Goal: Task Accomplishment & Management: Manage account settings

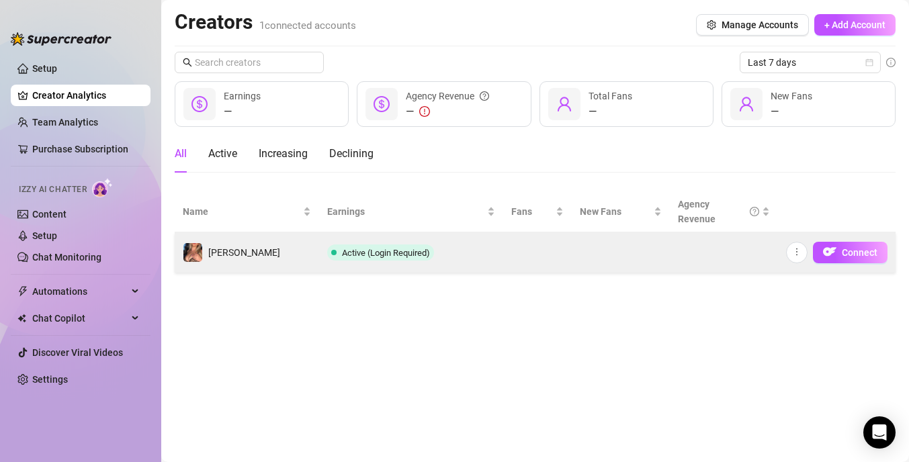
click at [456, 258] on td "Active (Login Required)" at bounding box center [411, 252] width 184 height 40
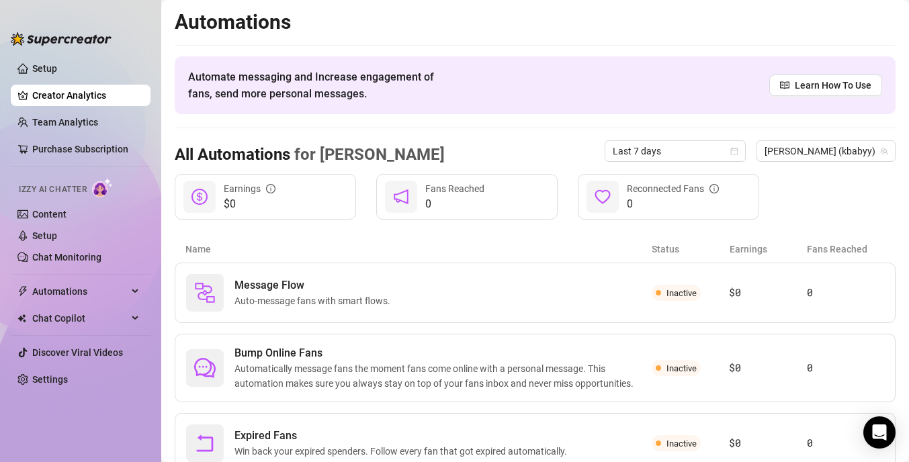
scroll to position [52, 0]
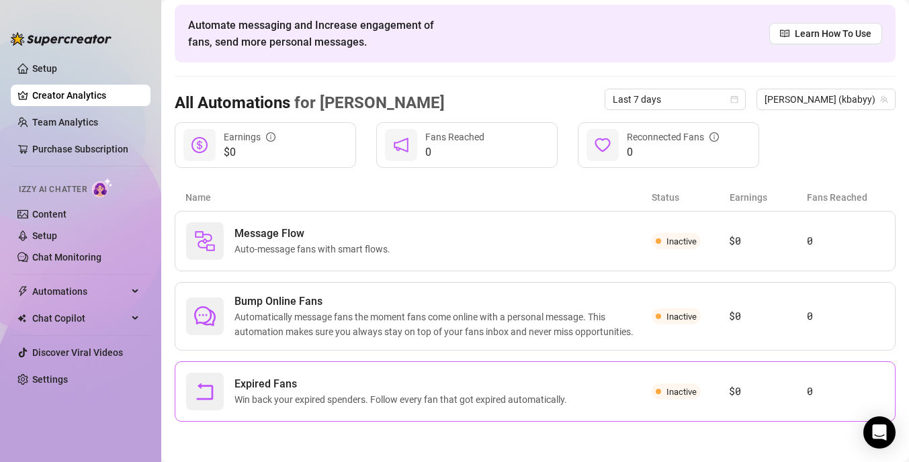
click at [484, 401] on span "Win back your expired spenders. Follow every fan that got expired automatically." at bounding box center [404, 399] width 338 height 15
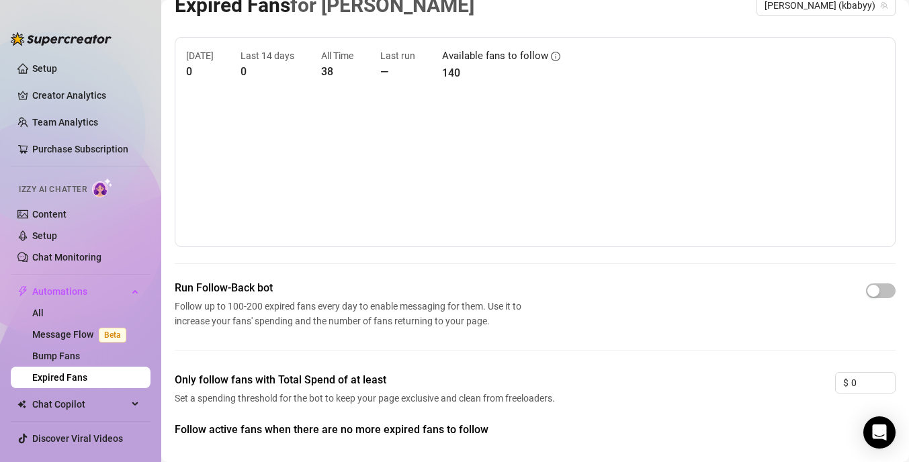
scroll to position [60, 0]
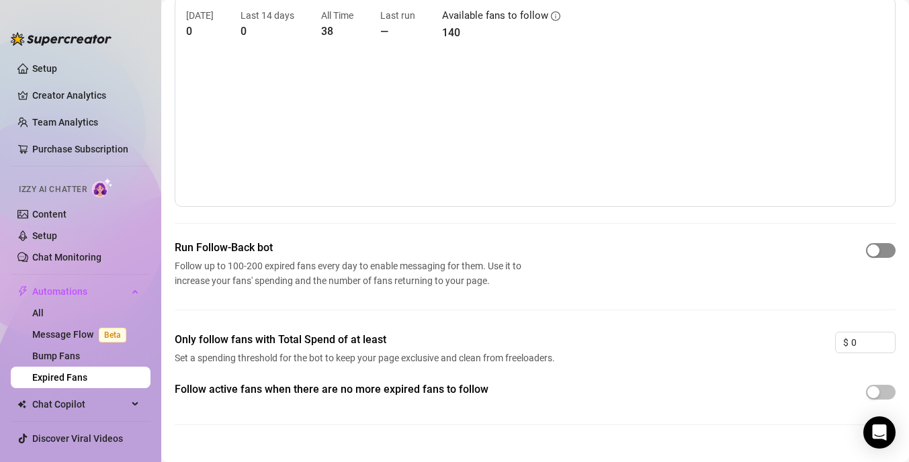
click at [884, 251] on span "button" at bounding box center [881, 250] width 30 height 15
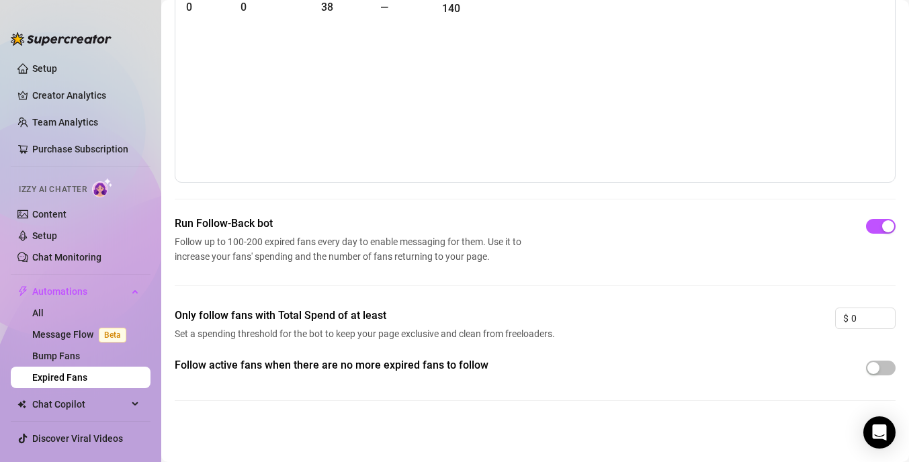
scroll to position [85, 0]
click at [886, 366] on span "button" at bounding box center [881, 367] width 30 height 15
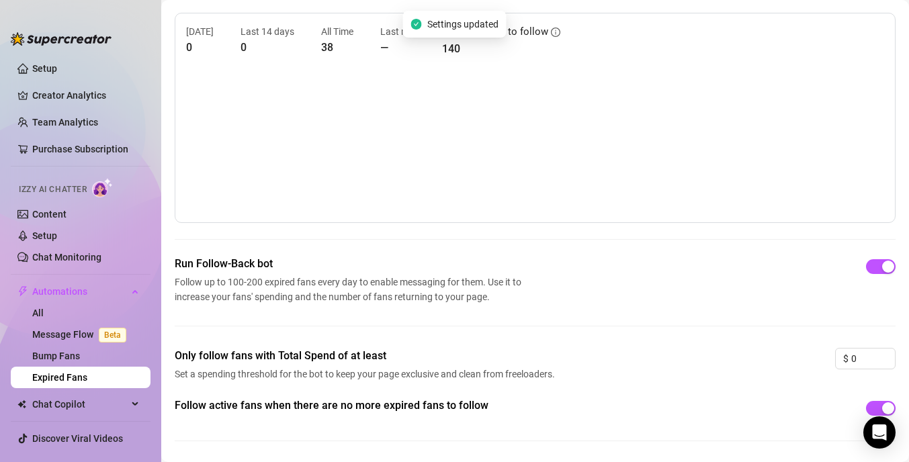
scroll to position [0, 0]
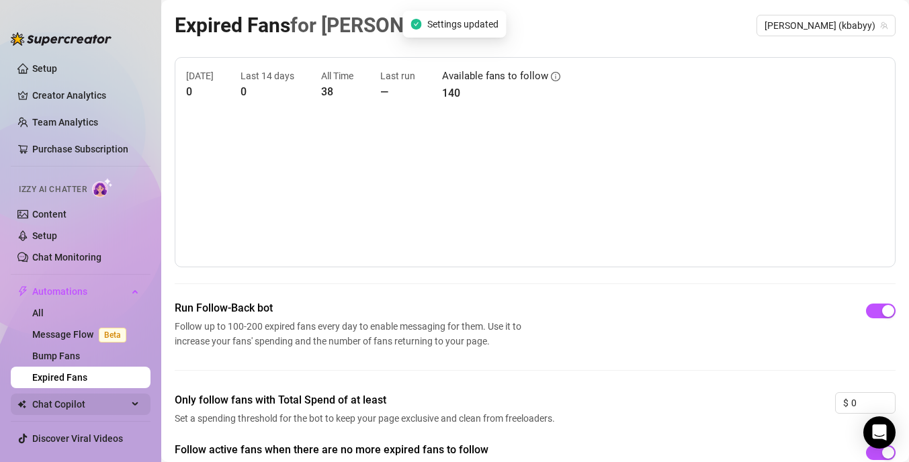
click at [112, 406] on span "Chat Copilot" at bounding box center [79, 405] width 95 height 22
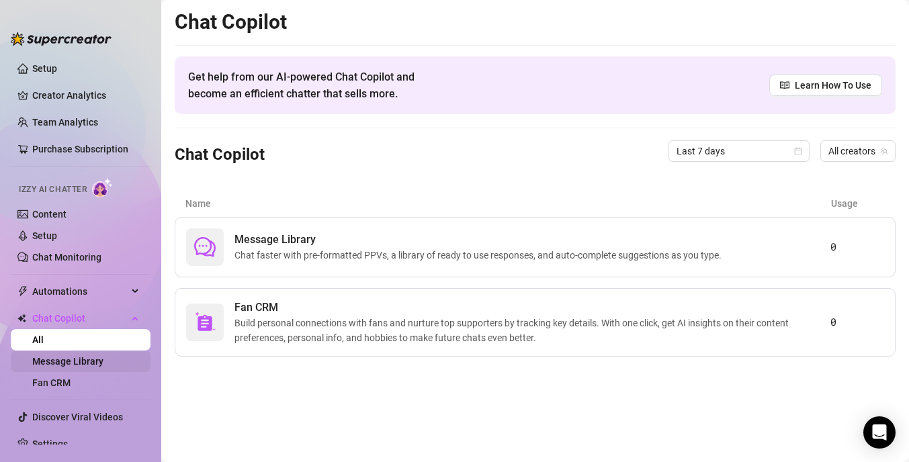
click at [102, 358] on link "Message Library" at bounding box center [67, 361] width 71 height 11
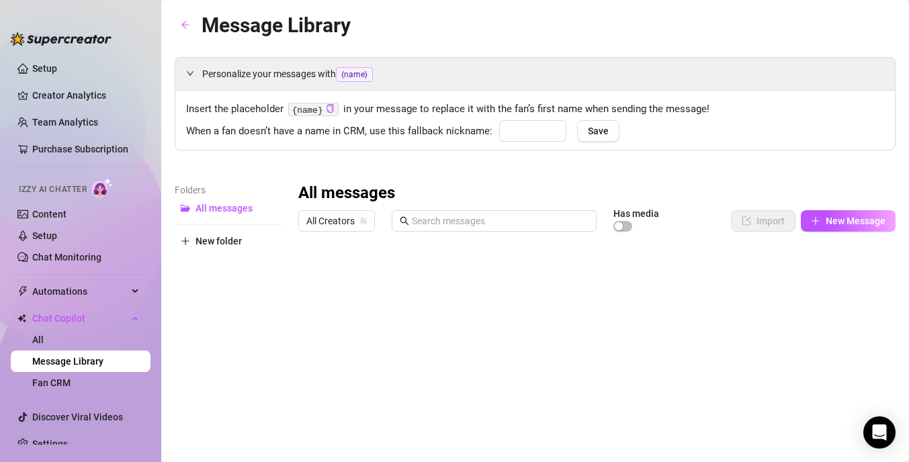
type input "babe"
click at [867, 276] on div at bounding box center [596, 388] width 597 height 300
click at [57, 237] on link "Setup" at bounding box center [44, 235] width 25 height 11
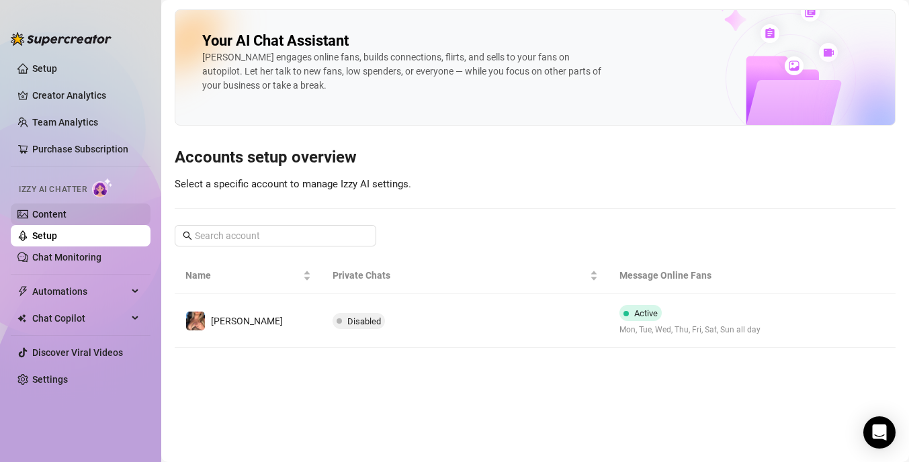
click at [67, 213] on link "Content" at bounding box center [49, 214] width 34 height 11
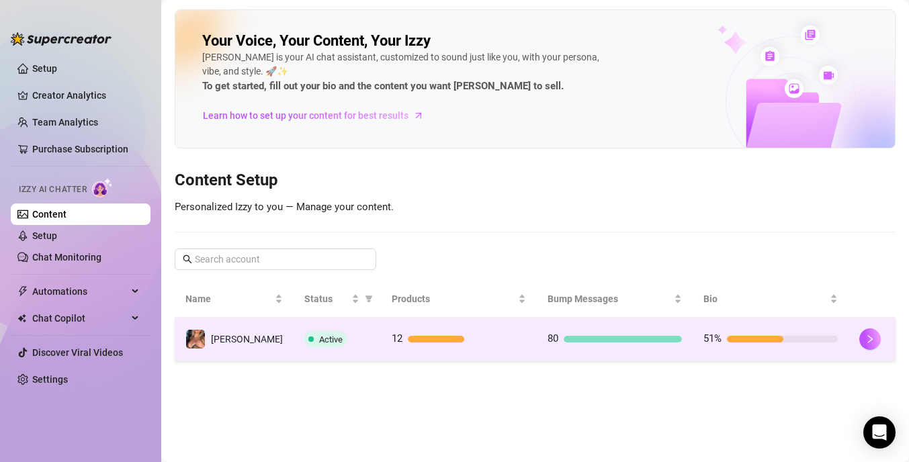
click at [630, 336] on div at bounding box center [623, 339] width 118 height 7
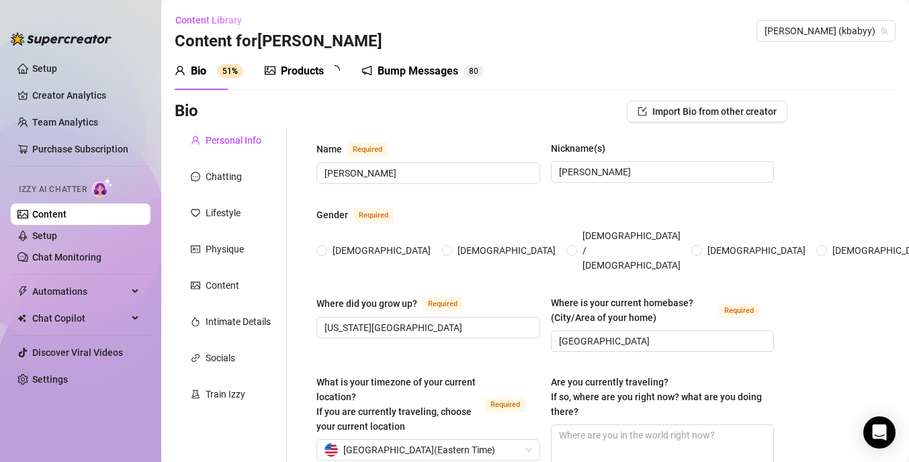
radio input "true"
type input "[DATE]"
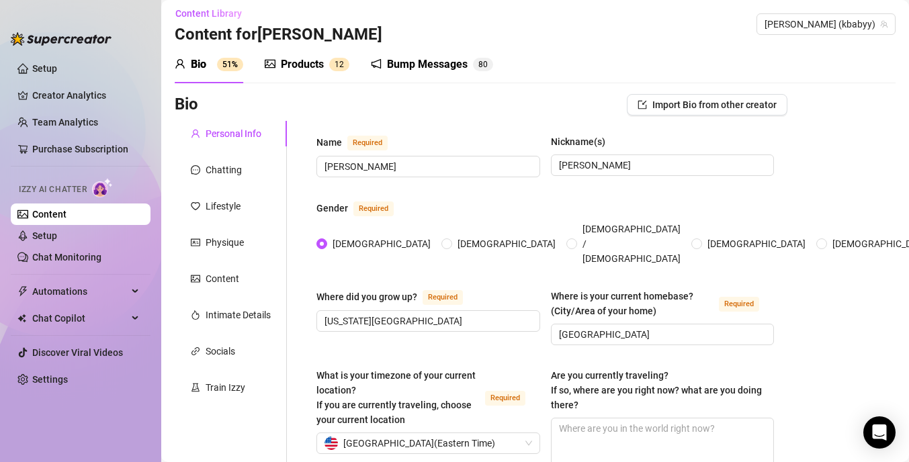
scroll to position [12, 0]
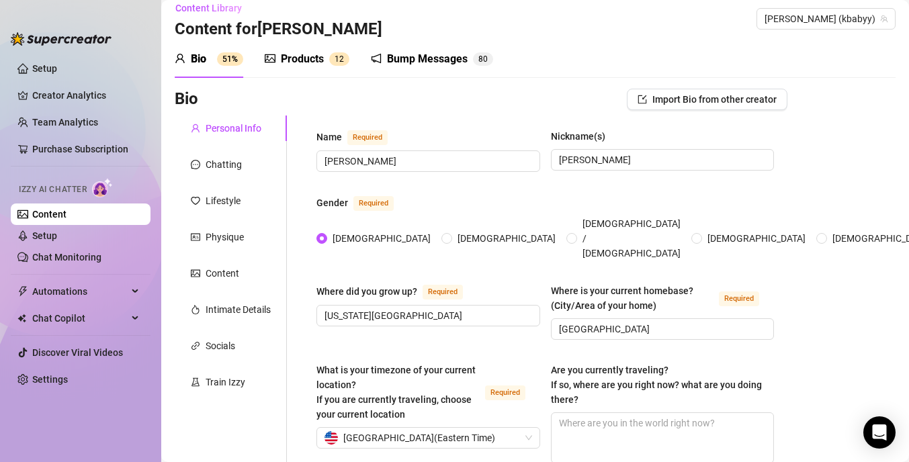
click at [430, 62] on div "Bump Messages" at bounding box center [427, 59] width 81 height 16
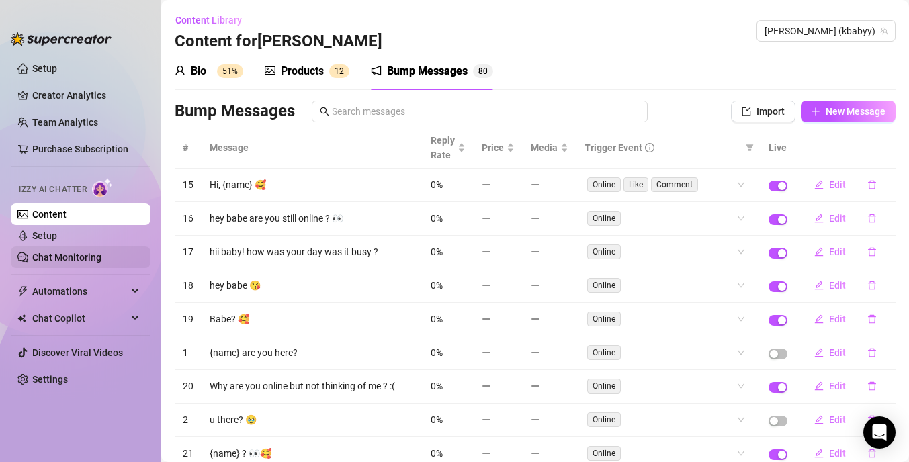
click at [90, 257] on link "Chat Monitoring" at bounding box center [66, 257] width 69 height 11
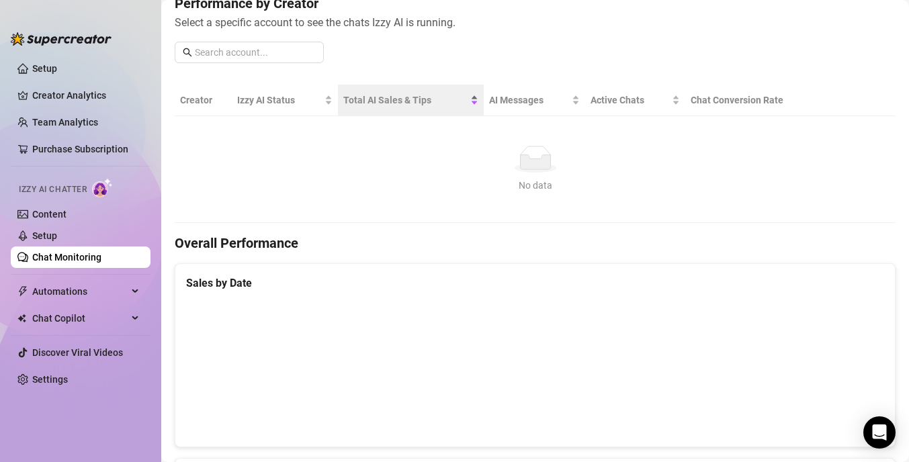
scroll to position [181, 0]
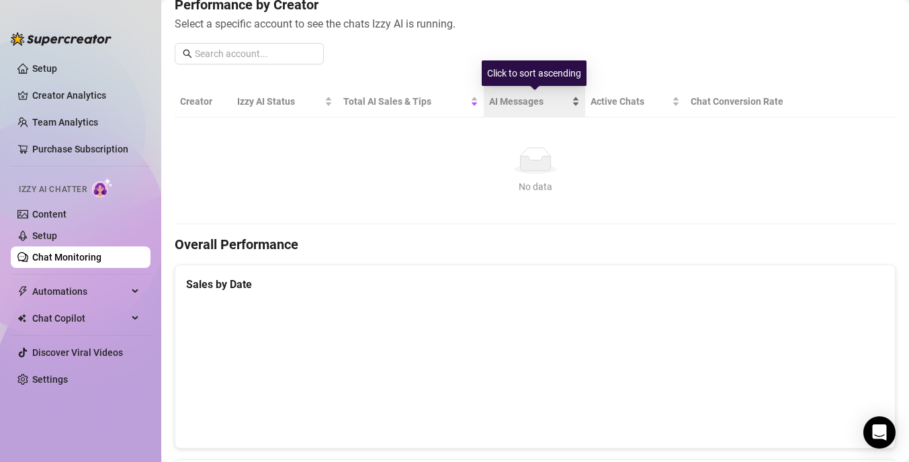
click at [506, 97] on span "AI Messages" at bounding box center [529, 101] width 80 height 15
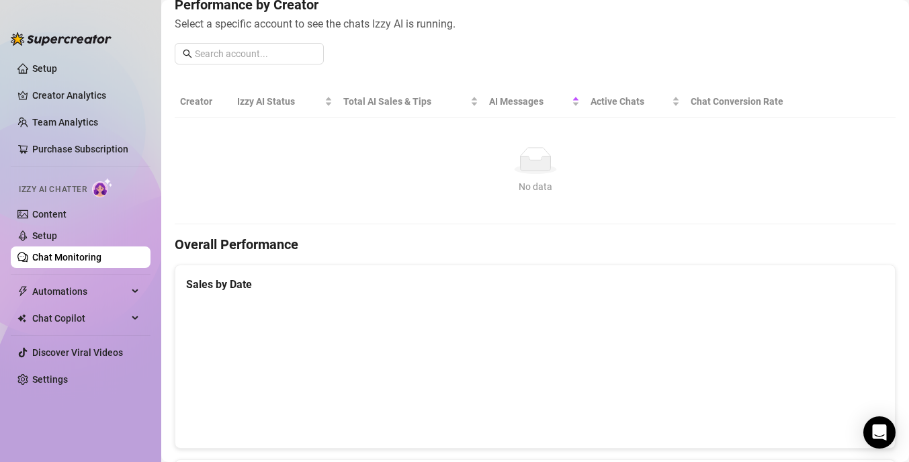
click at [194, 102] on th "Creator" at bounding box center [203, 102] width 57 height 32
